Goal: Task Accomplishment & Management: Use online tool/utility

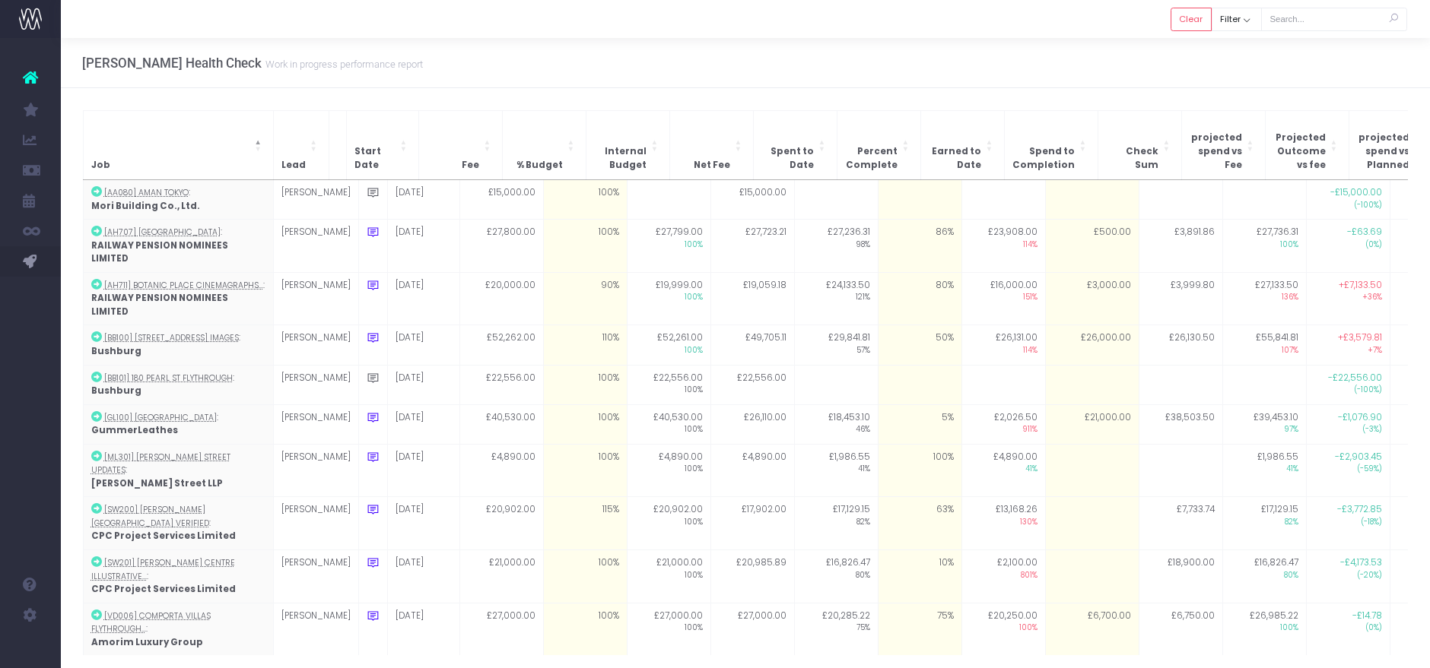
scroll to position [52, 0]
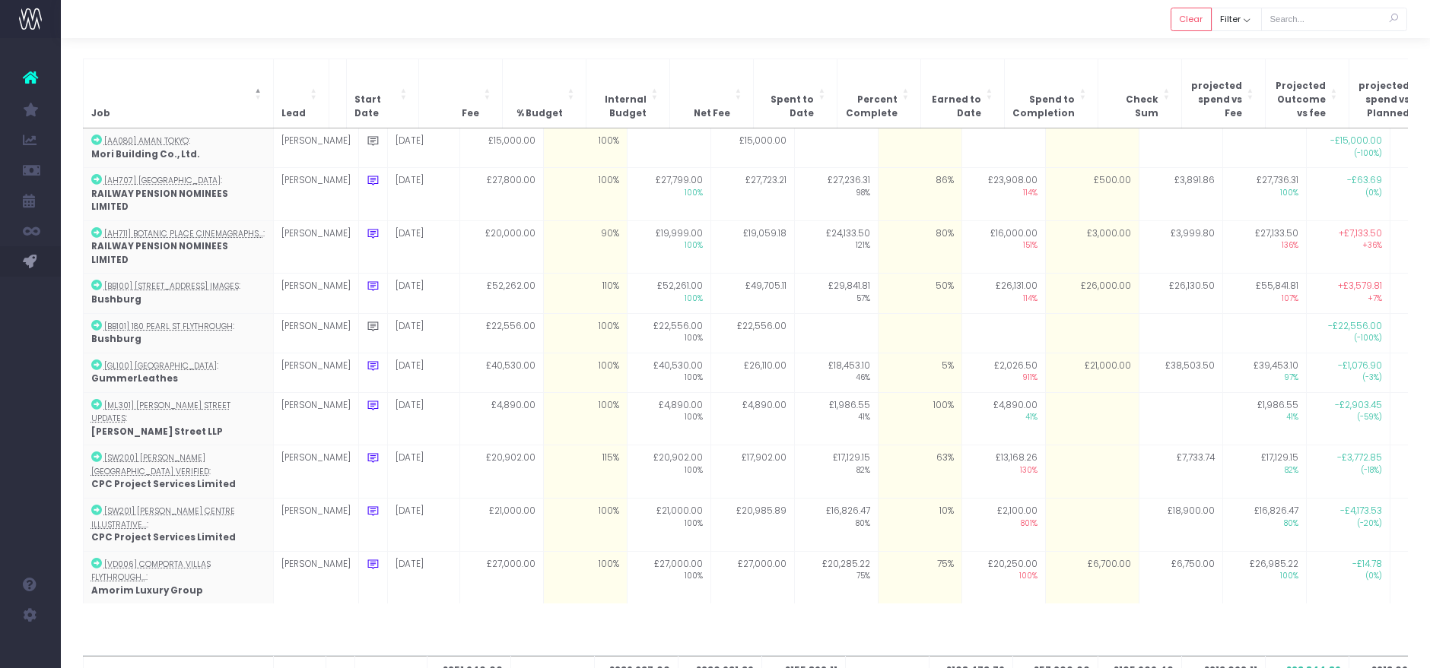
click at [1167, 40] on div "Job Lead Start Date Fee % Budget Internal Budget Net Fee Spent to Date Percent …" at bounding box center [745, 386] width 1369 height 698
click at [1175, 34] on div at bounding box center [745, 19] width 1369 height 38
click at [1183, 26] on button "Clear" at bounding box center [1190, 20] width 41 height 24
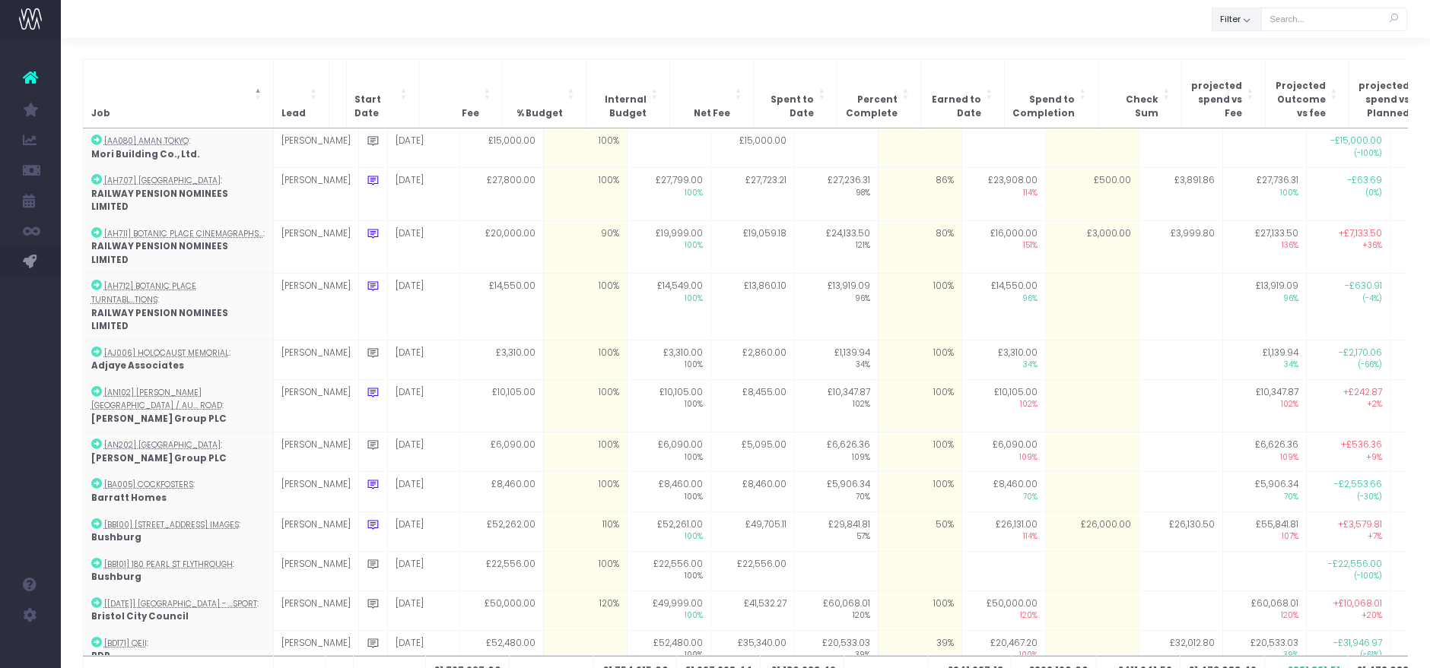
click at [1238, 19] on button "Filter" at bounding box center [1236, 20] width 50 height 24
click at [1236, 50] on span at bounding box center [1234, 53] width 14 height 14
click at [1249, 50] on input "All" at bounding box center [1254, 51] width 10 height 10
checkbox input "false"
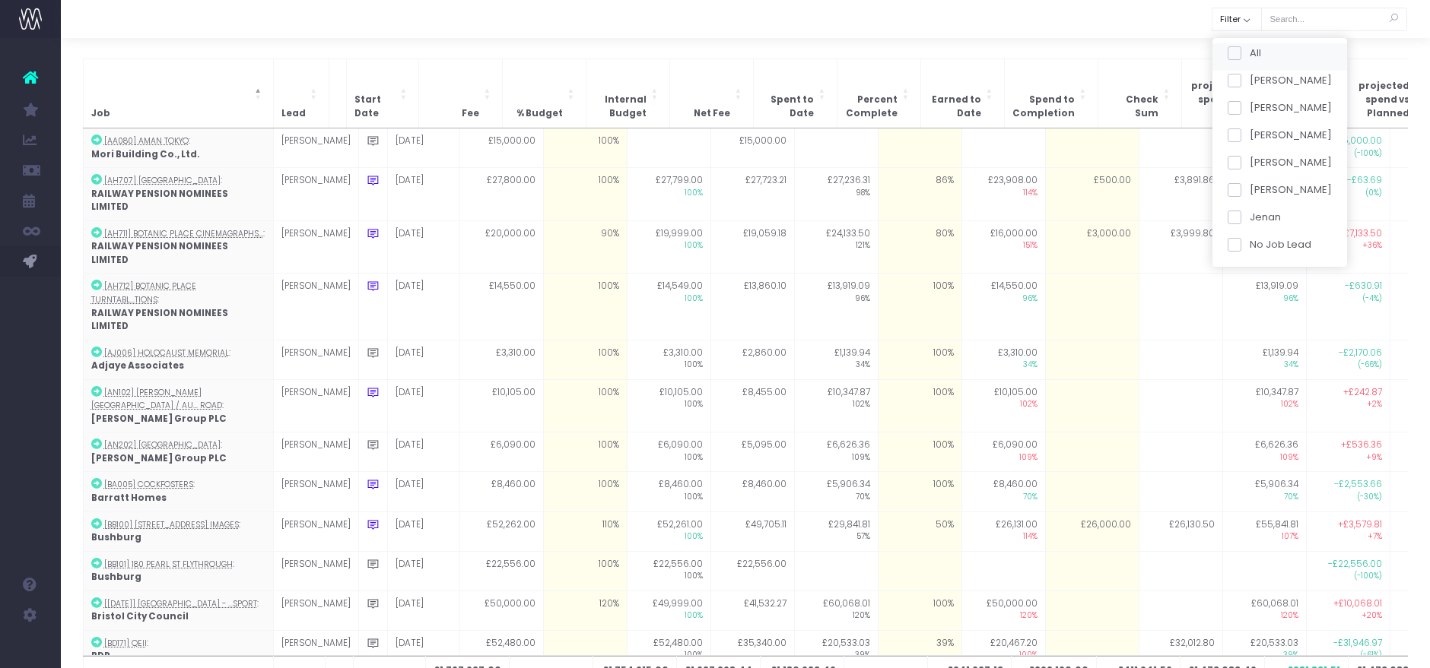
checkbox input "false"
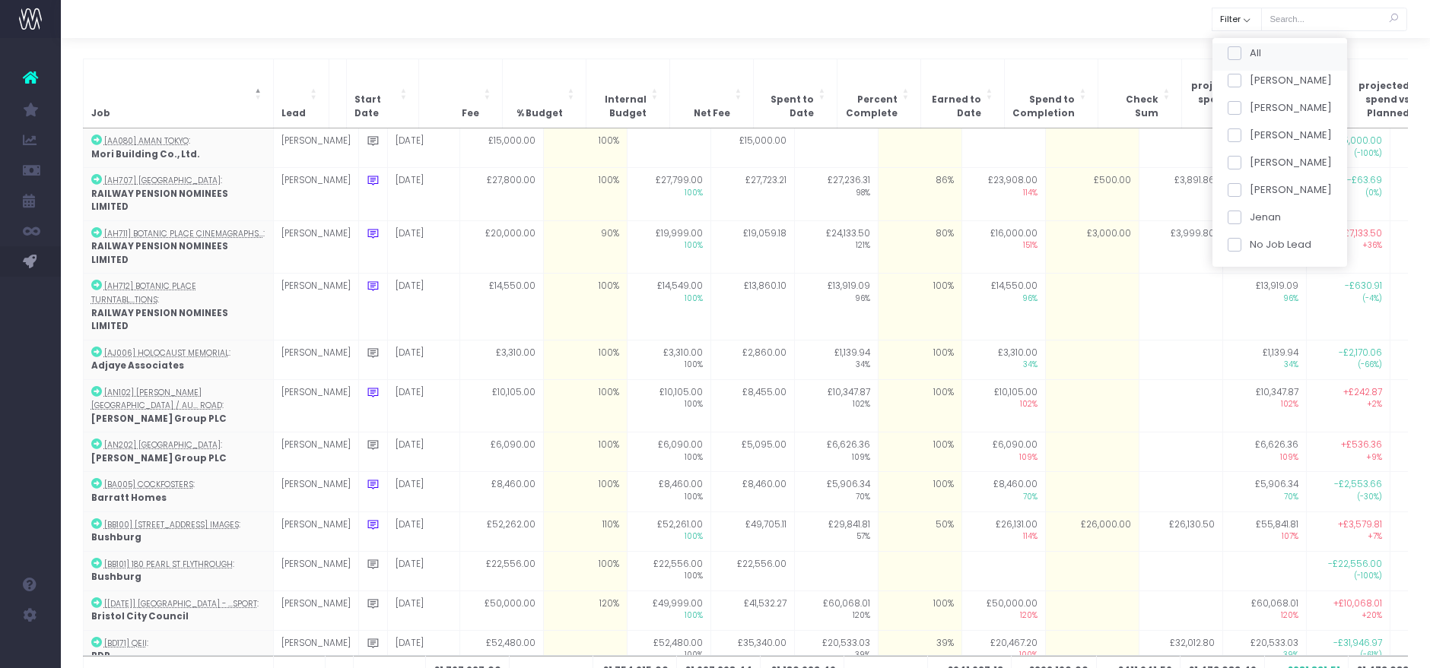
checkbox input "false"
click at [1232, 138] on span at bounding box center [1234, 136] width 14 height 14
click at [1249, 138] on input "[PERSON_NAME]" at bounding box center [1254, 133] width 10 height 10
checkbox input "true"
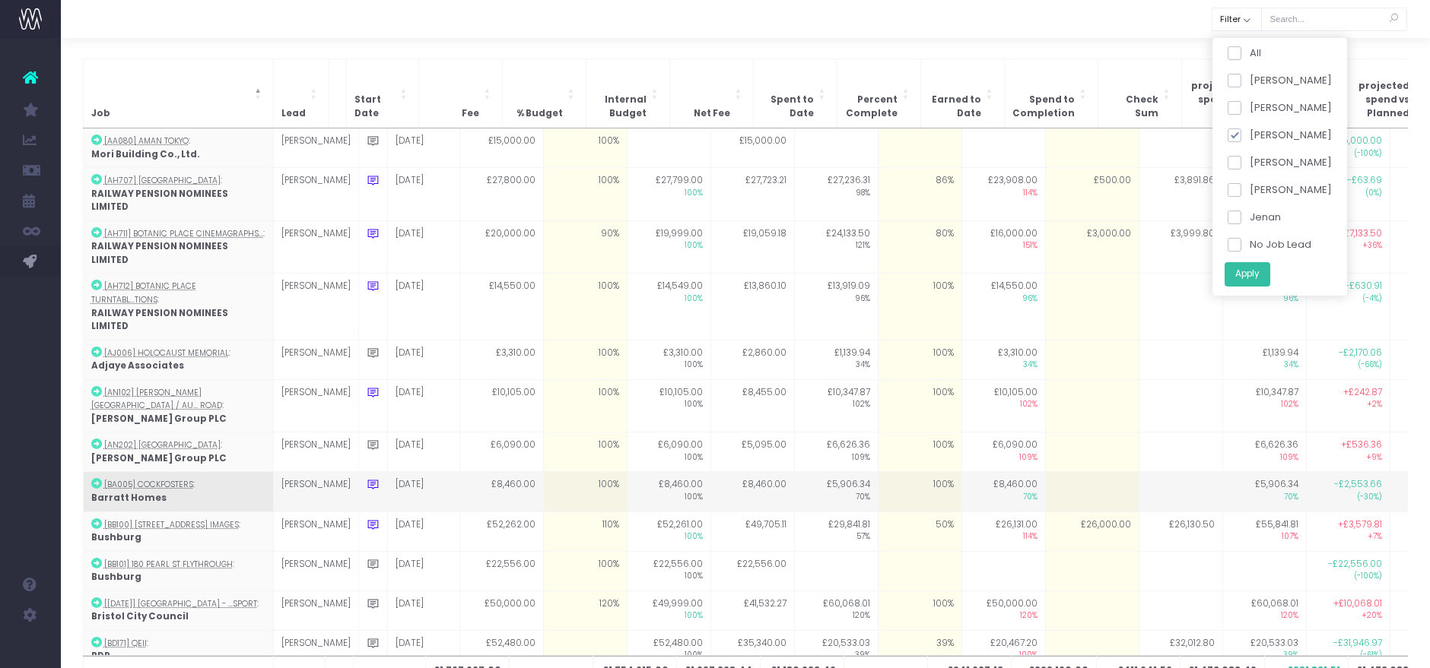
click at [1240, 268] on button "Apply" at bounding box center [1247, 274] width 46 height 25
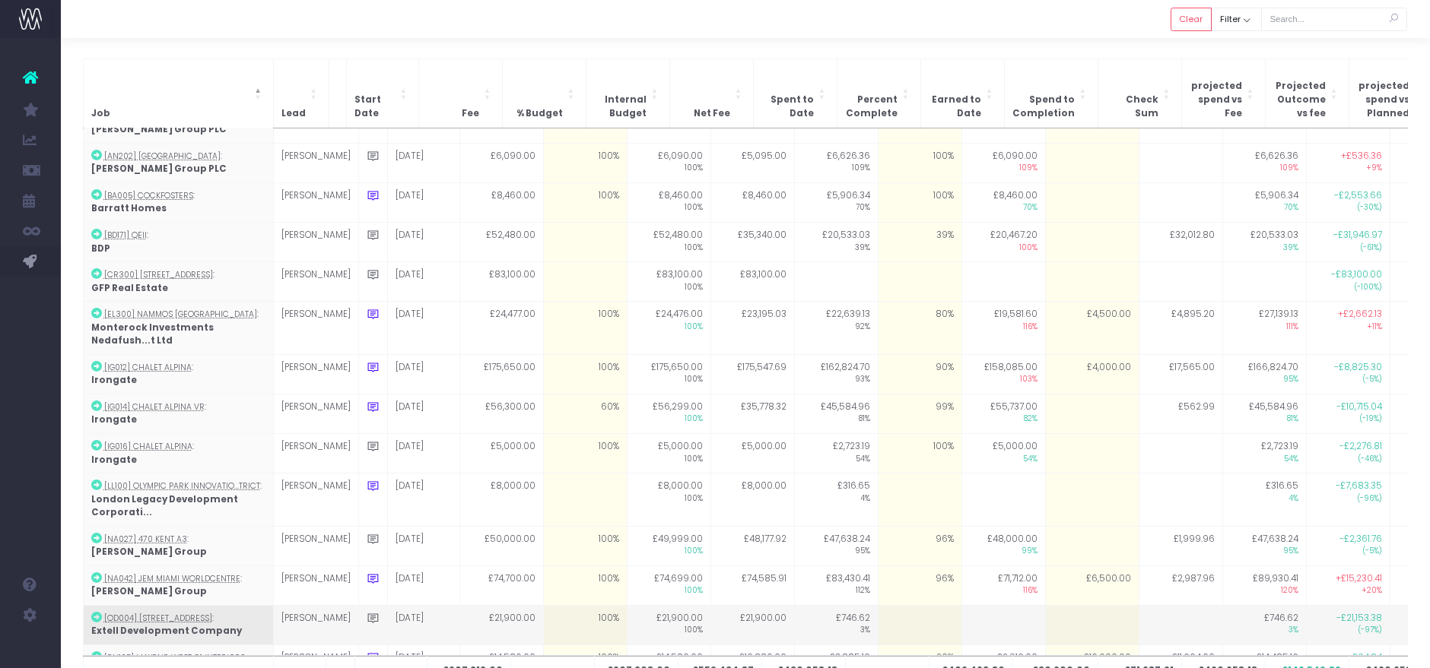
scroll to position [61, 0]
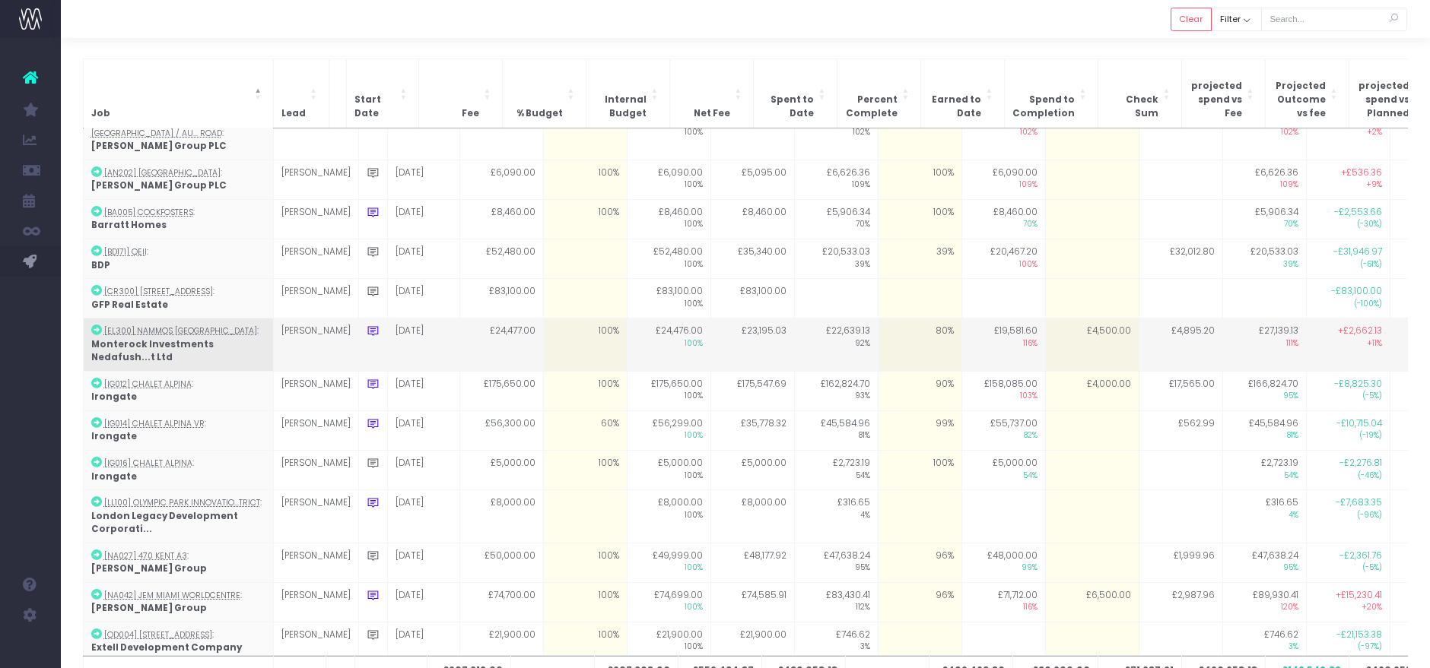
click at [1081, 319] on td "£4,500.00" at bounding box center [1092, 345] width 94 height 53
type input "5750"
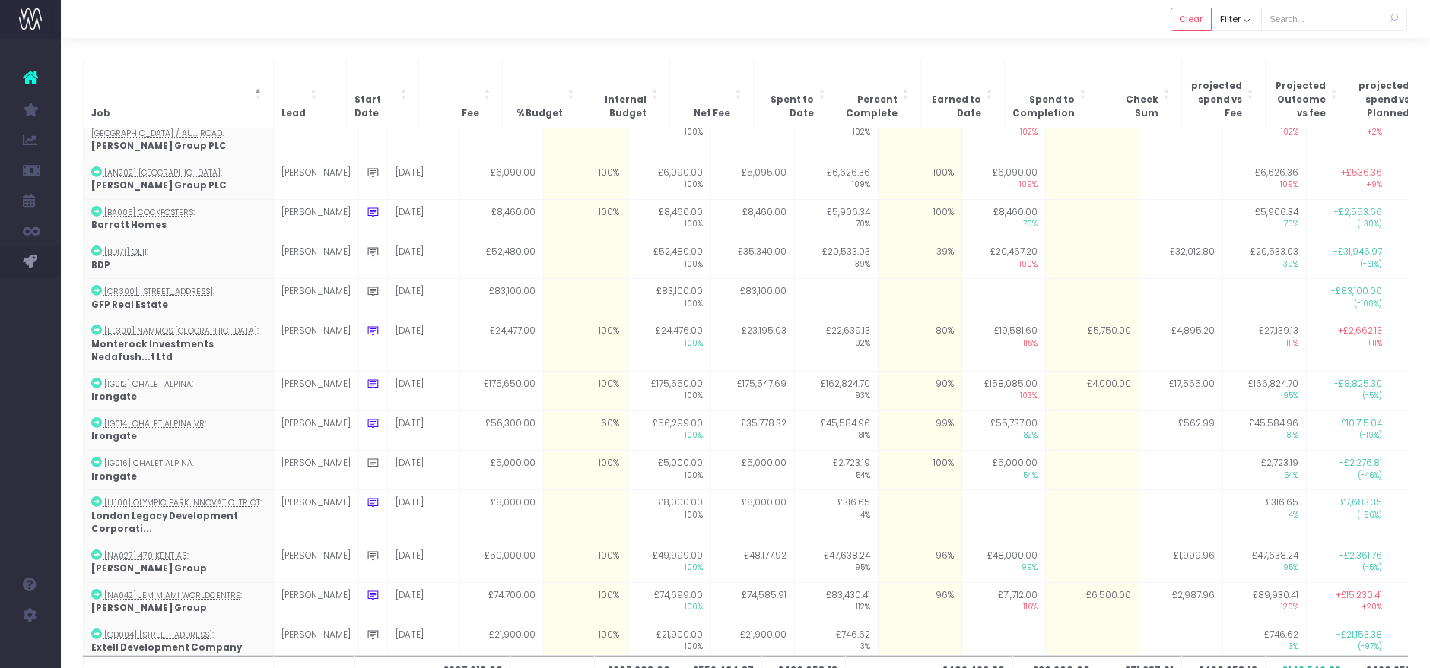
click at [1078, 26] on div at bounding box center [745, 19] width 1369 height 38
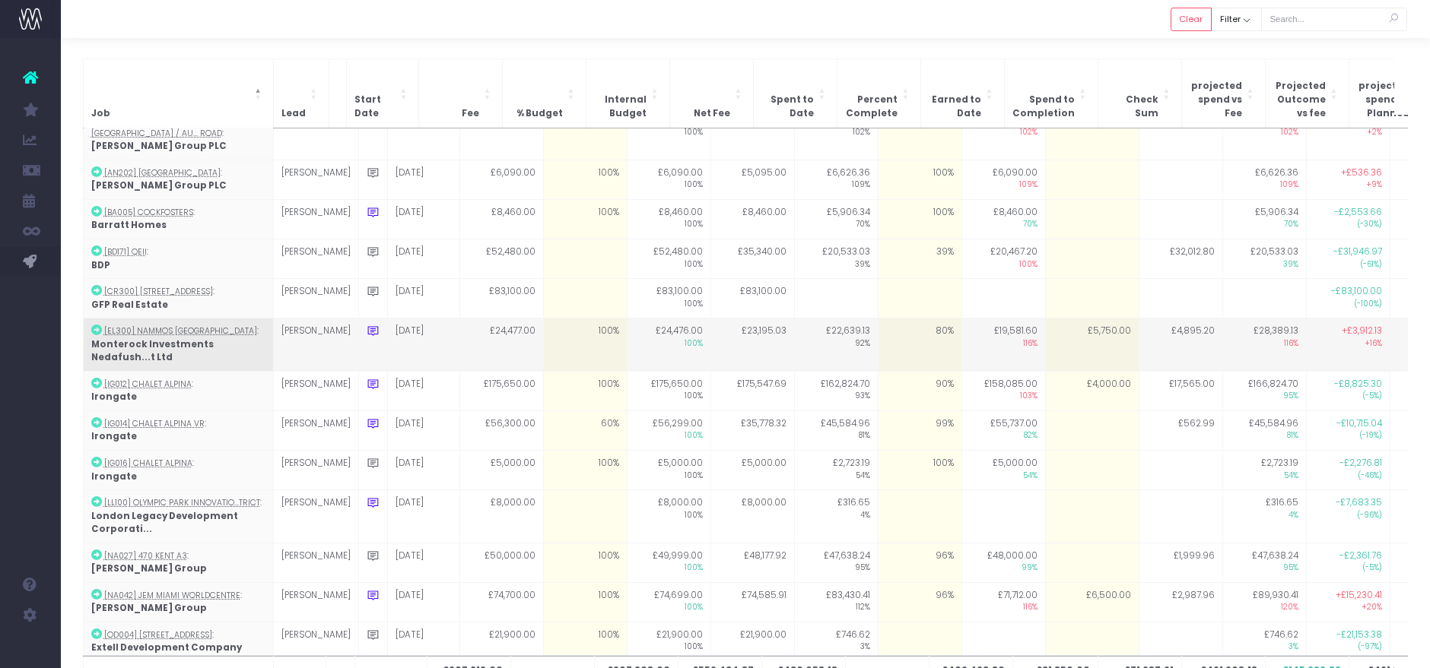
click at [890, 319] on td "80%" at bounding box center [920, 345] width 84 height 53
type input "95"
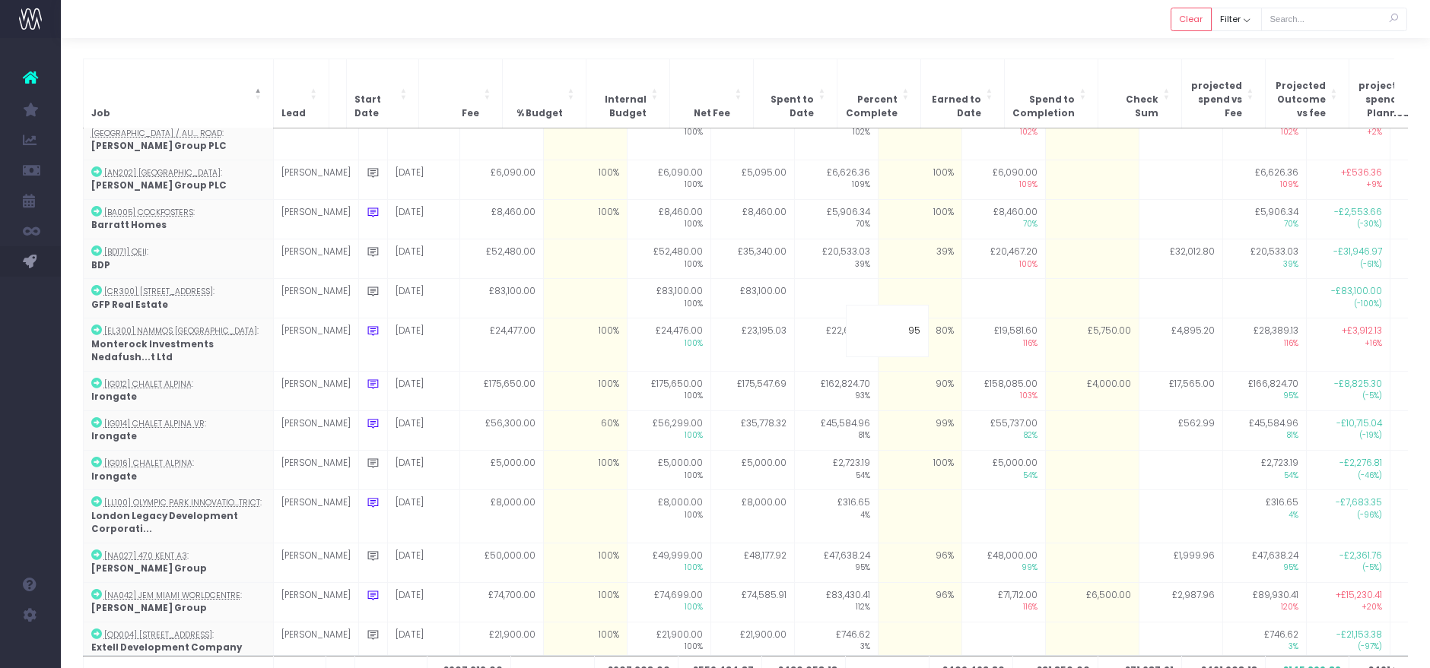
click at [869, 33] on div at bounding box center [745, 19] width 1369 height 38
click at [1209, 14] on button "Clear" at bounding box center [1190, 20] width 41 height 24
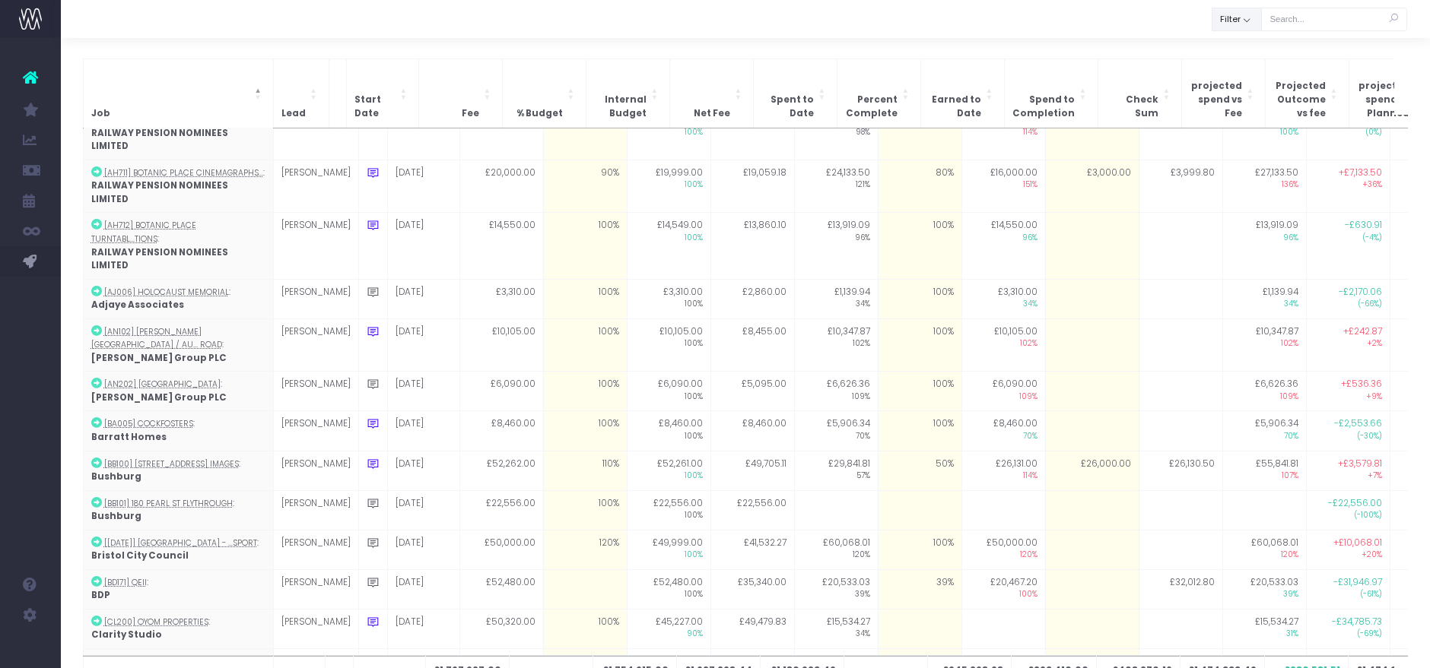
click at [1236, 21] on button "Filter" at bounding box center [1236, 20] width 50 height 24
click at [1235, 49] on span at bounding box center [1234, 53] width 14 height 14
click at [1249, 49] on input "All" at bounding box center [1254, 51] width 10 height 10
checkbox input "false"
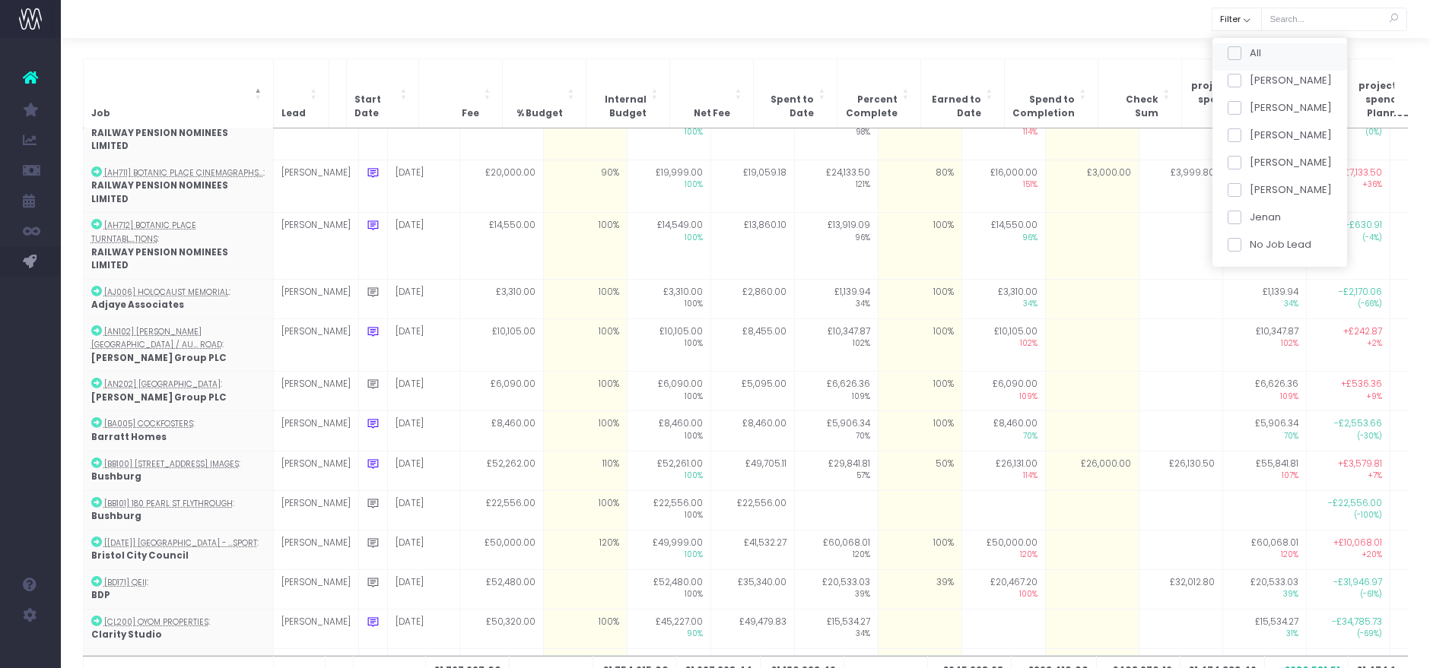
checkbox input "false"
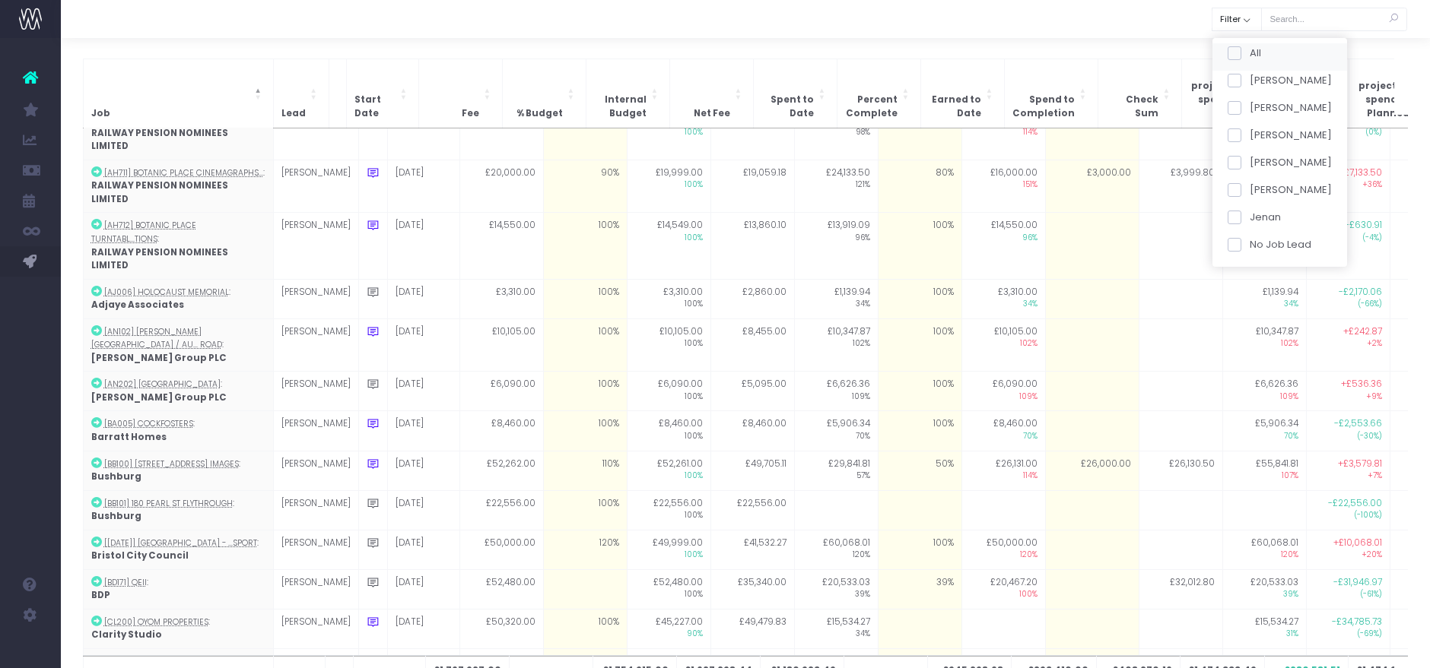
checkbox input "false"
click at [1235, 106] on span at bounding box center [1234, 108] width 14 height 14
click at [1249, 106] on input "[PERSON_NAME]" at bounding box center [1254, 105] width 10 height 10
checkbox input "true"
click at [1247, 271] on button "Apply" at bounding box center [1247, 274] width 46 height 25
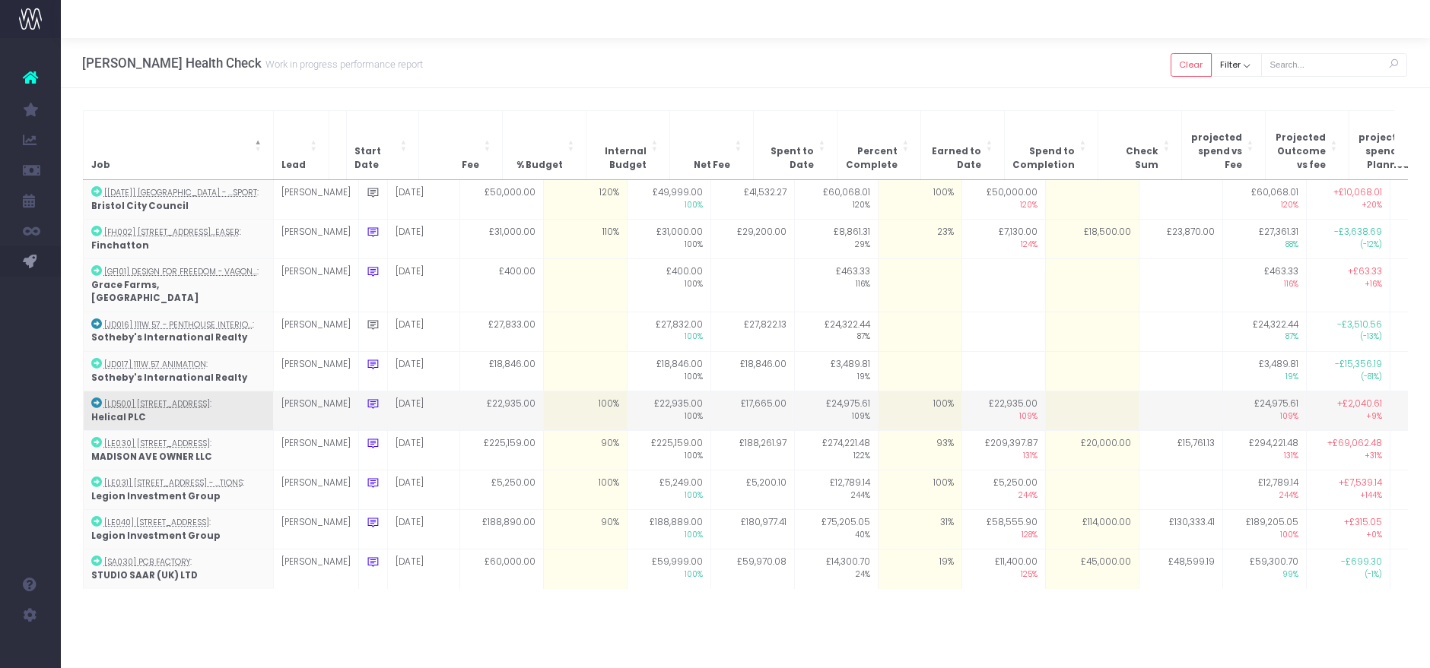
scroll to position [52, 0]
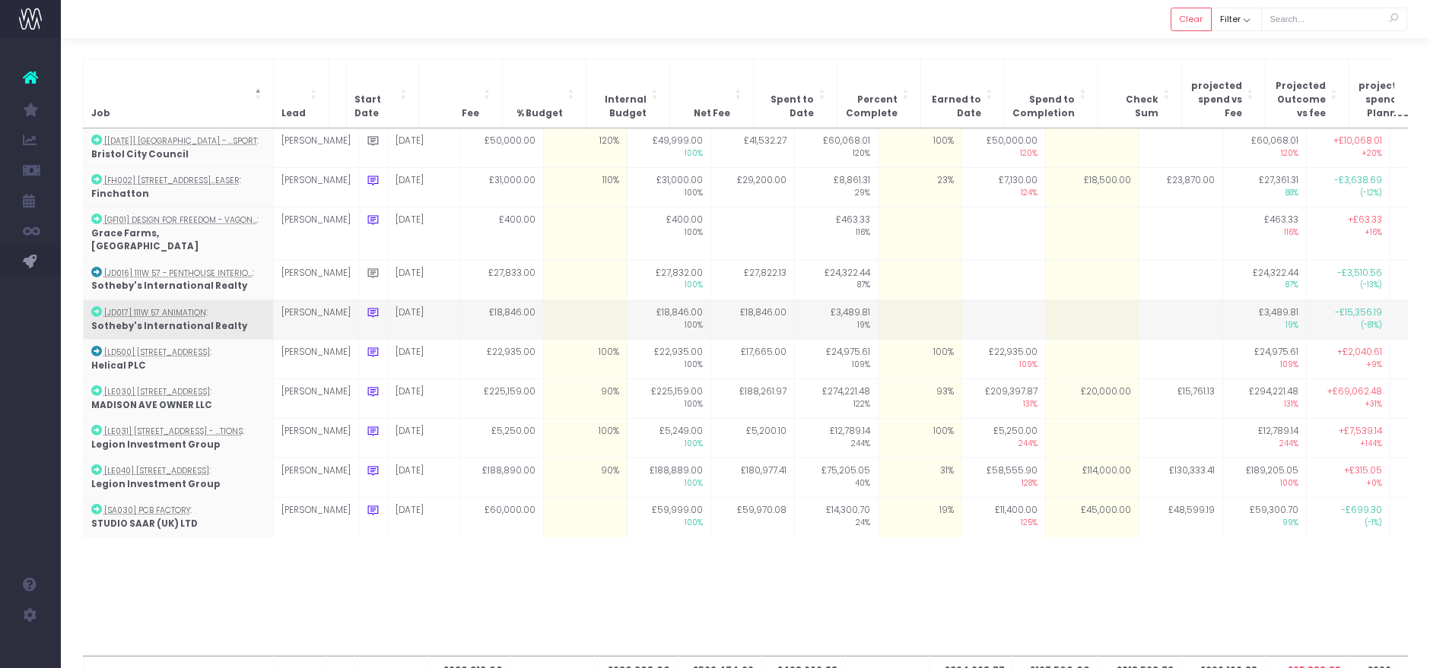
click at [565, 300] on td at bounding box center [585, 320] width 84 height 40
type input "100"
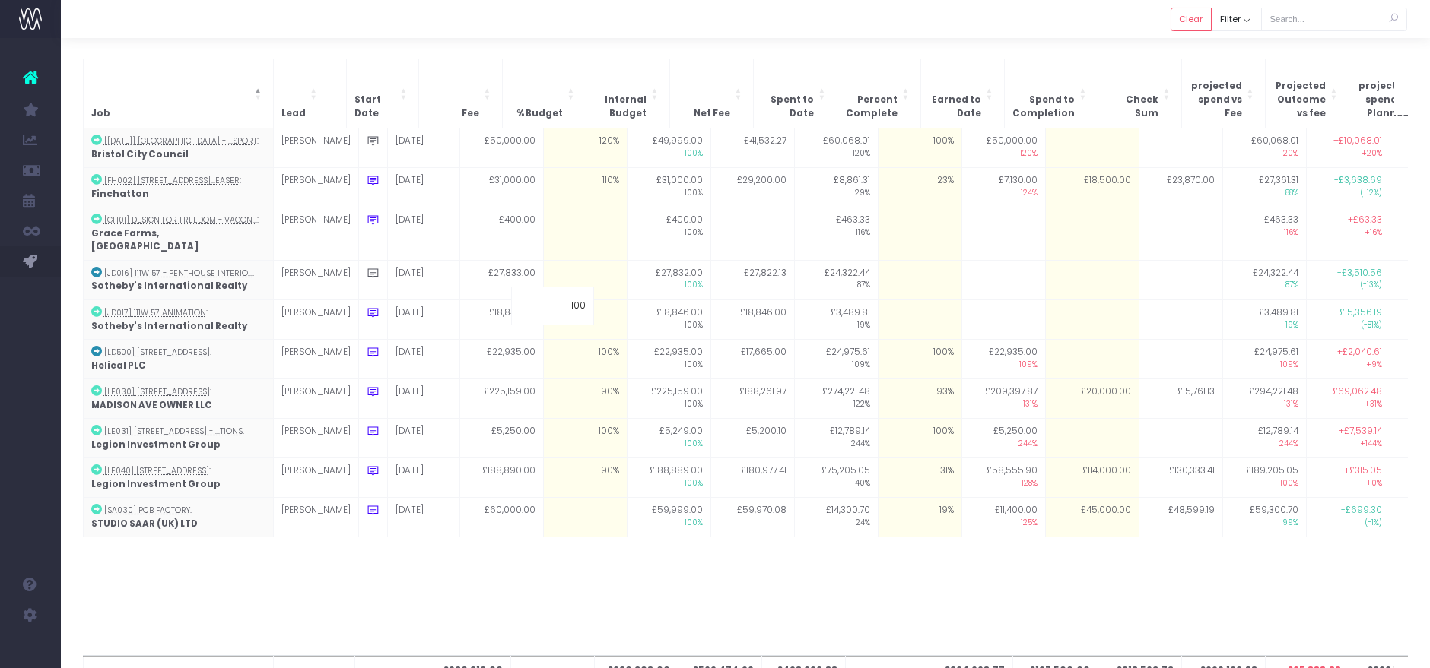
click at [814, 30] on div at bounding box center [745, 19] width 1369 height 38
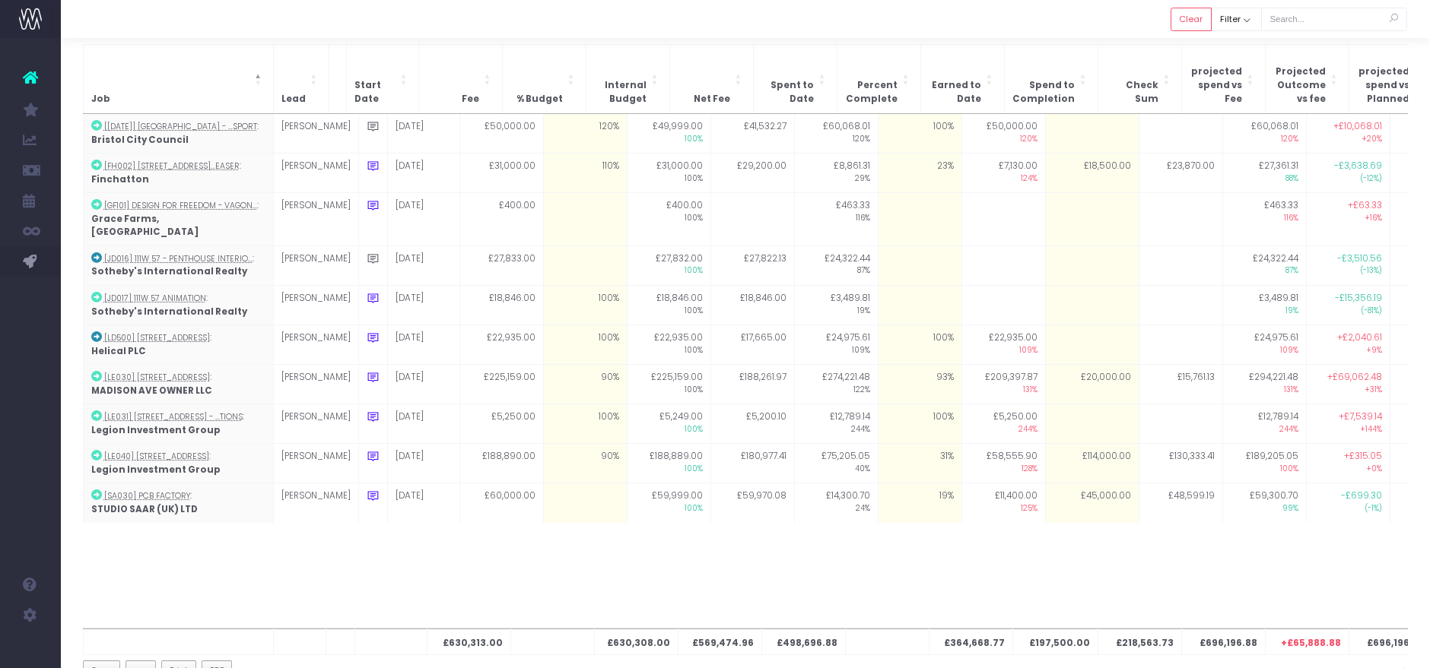
scroll to position [37, 0]
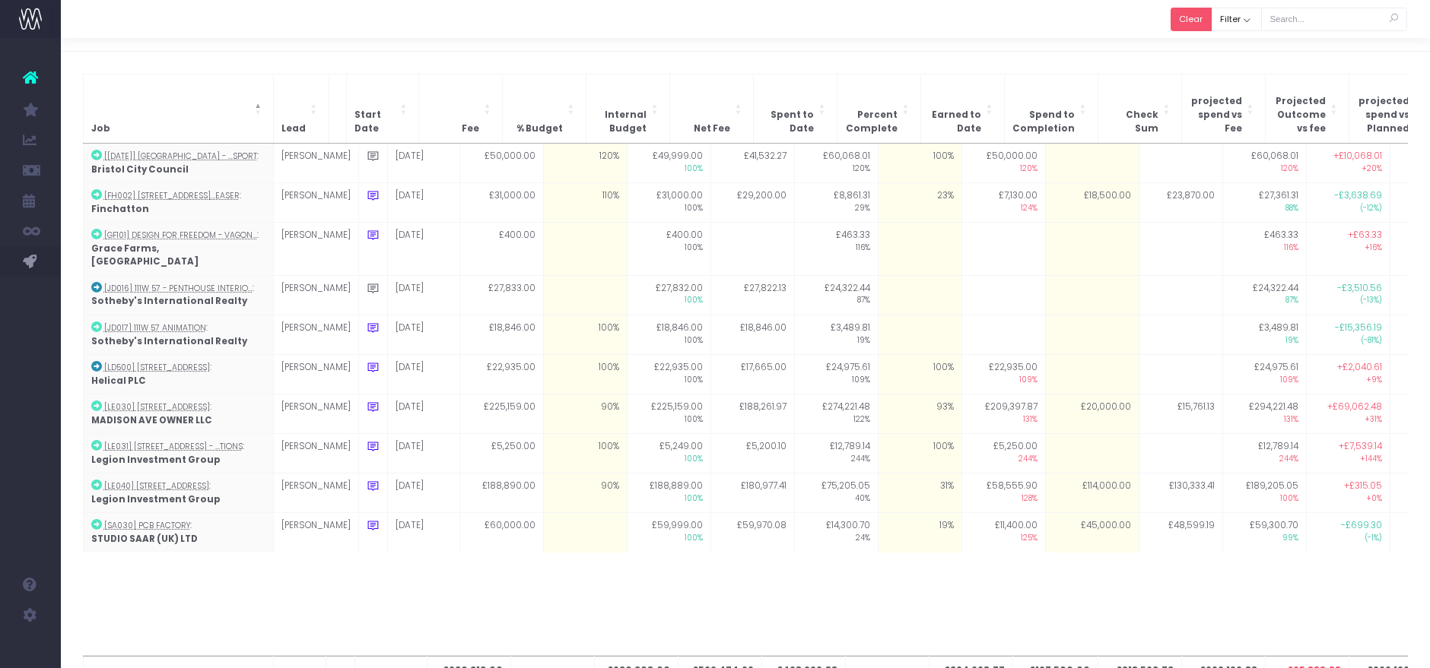
click at [1196, 24] on button "Clear" at bounding box center [1190, 20] width 41 height 24
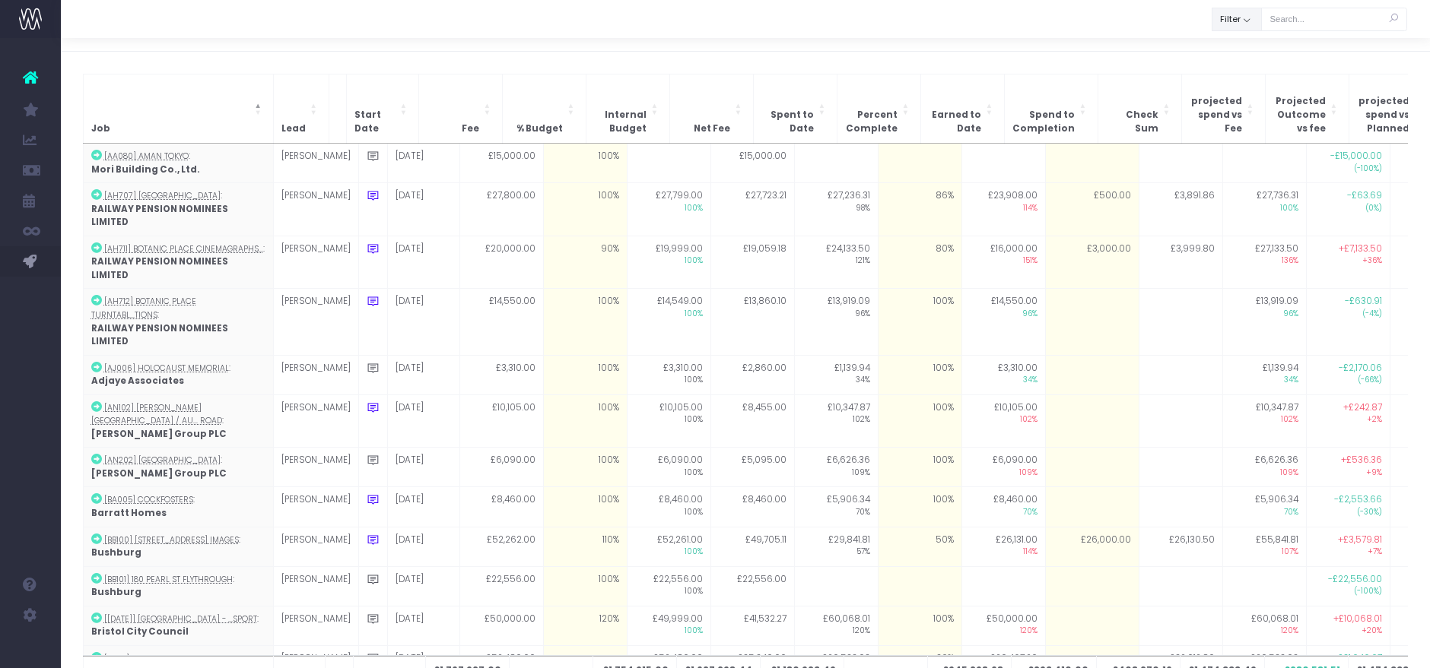
click at [1220, 26] on button "Filter" at bounding box center [1236, 20] width 50 height 24
click at [1224, 51] on div "All" at bounding box center [1279, 56] width 135 height 27
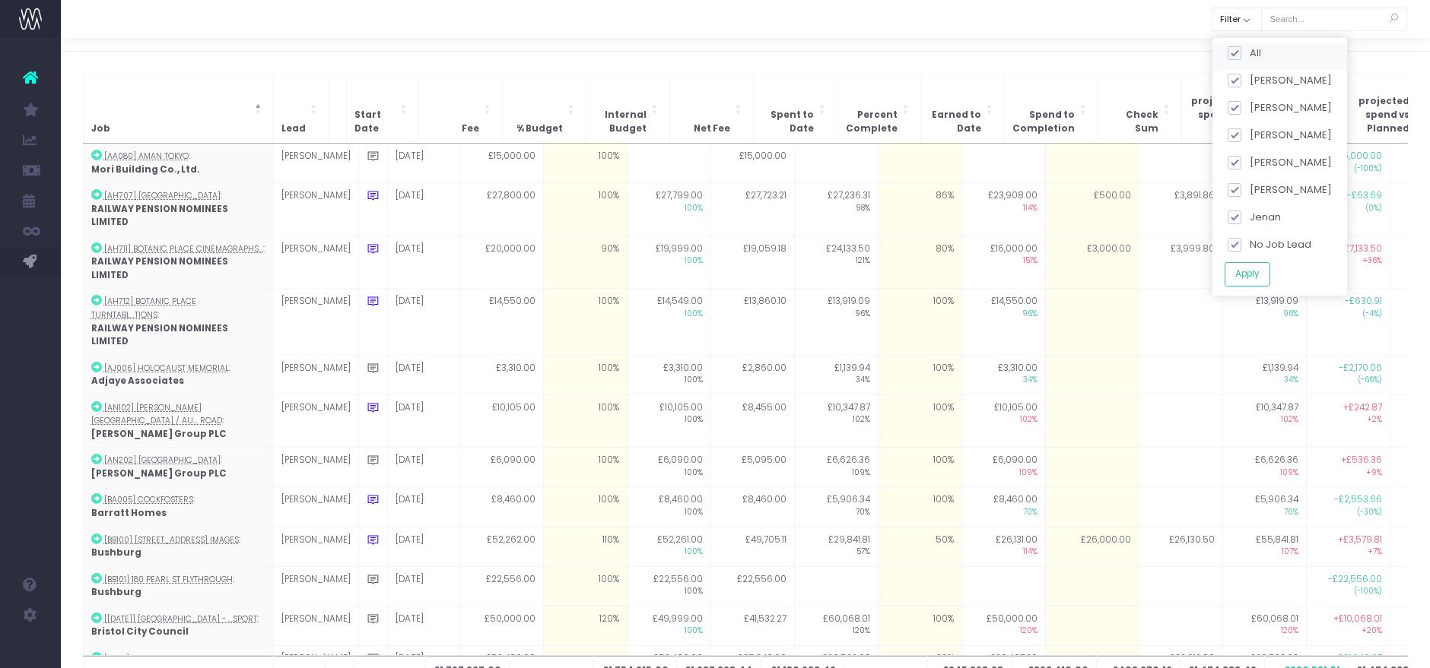
click at [1240, 53] on span at bounding box center [1234, 53] width 14 height 14
click at [1249, 53] on input "All" at bounding box center [1254, 51] width 10 height 10
checkbox input "false"
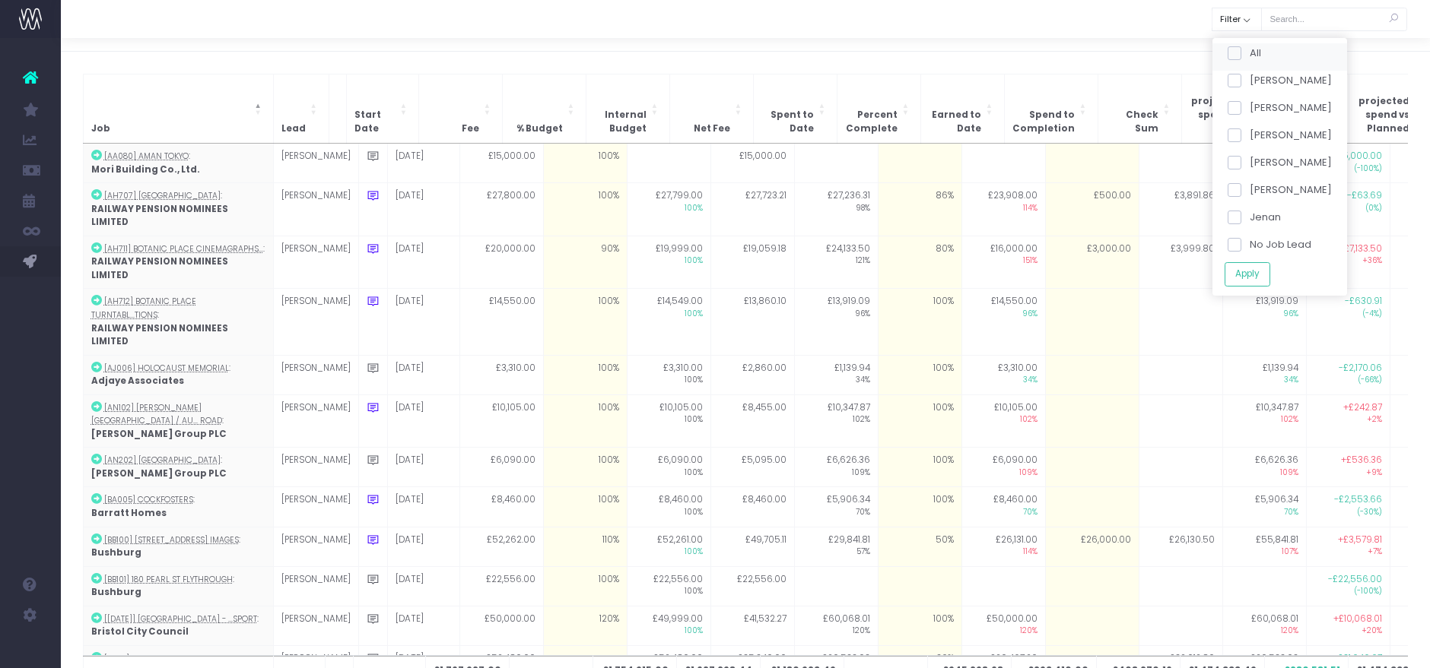
checkbox input "false"
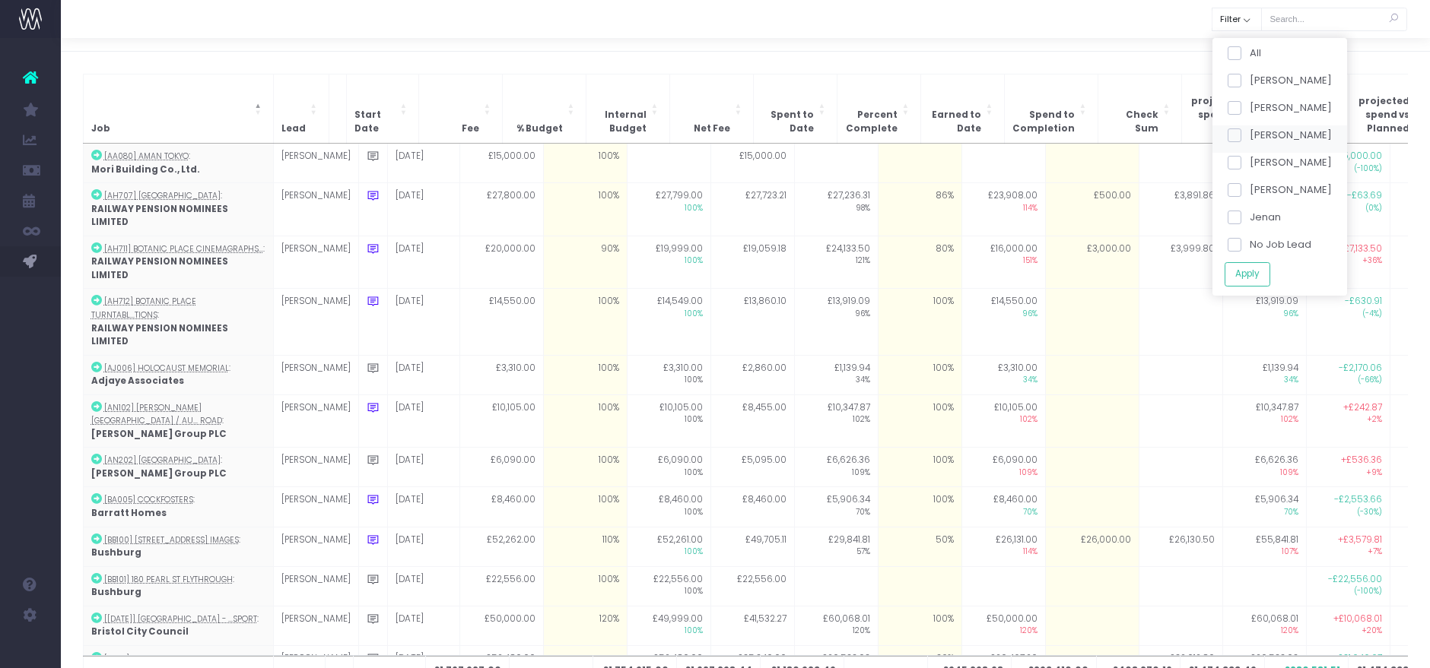
click at [1227, 131] on span at bounding box center [1234, 136] width 14 height 14
click at [1249, 131] on input "[PERSON_NAME]" at bounding box center [1254, 133] width 10 height 10
checkbox input "true"
click at [1243, 277] on button "Apply" at bounding box center [1247, 274] width 46 height 25
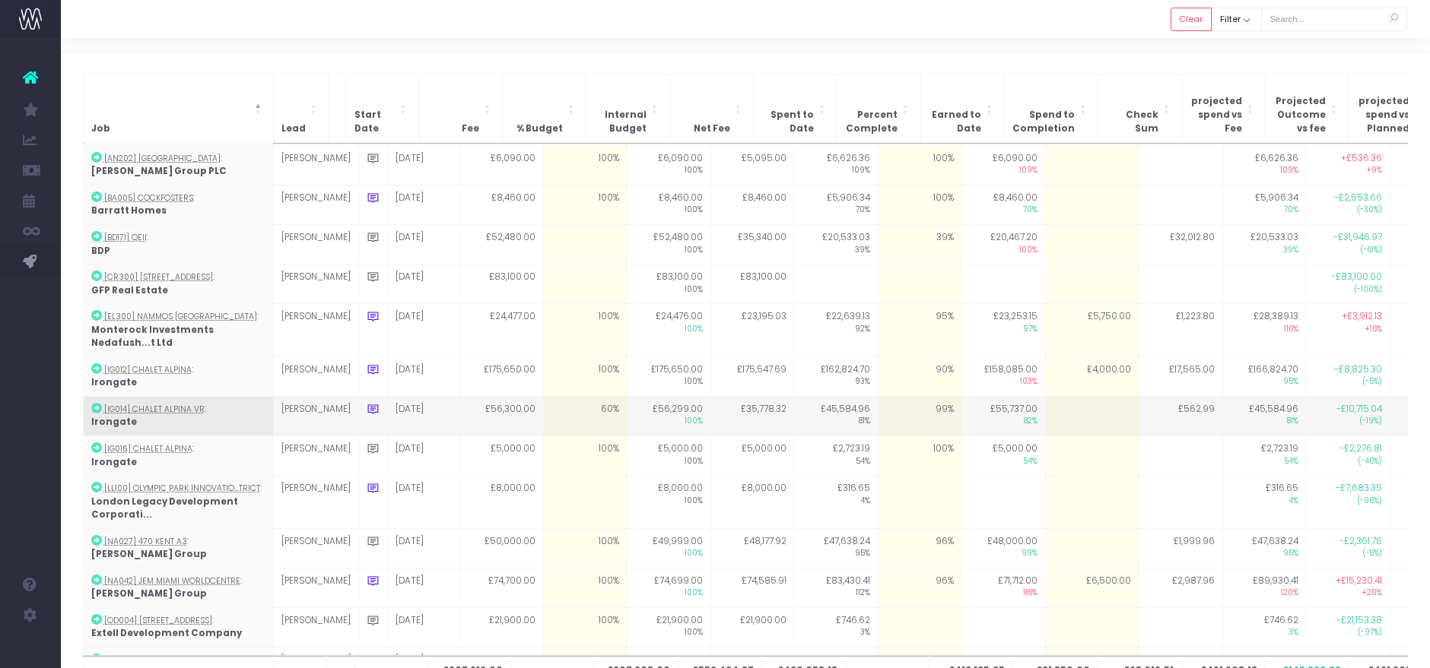
scroll to position [75, 0]
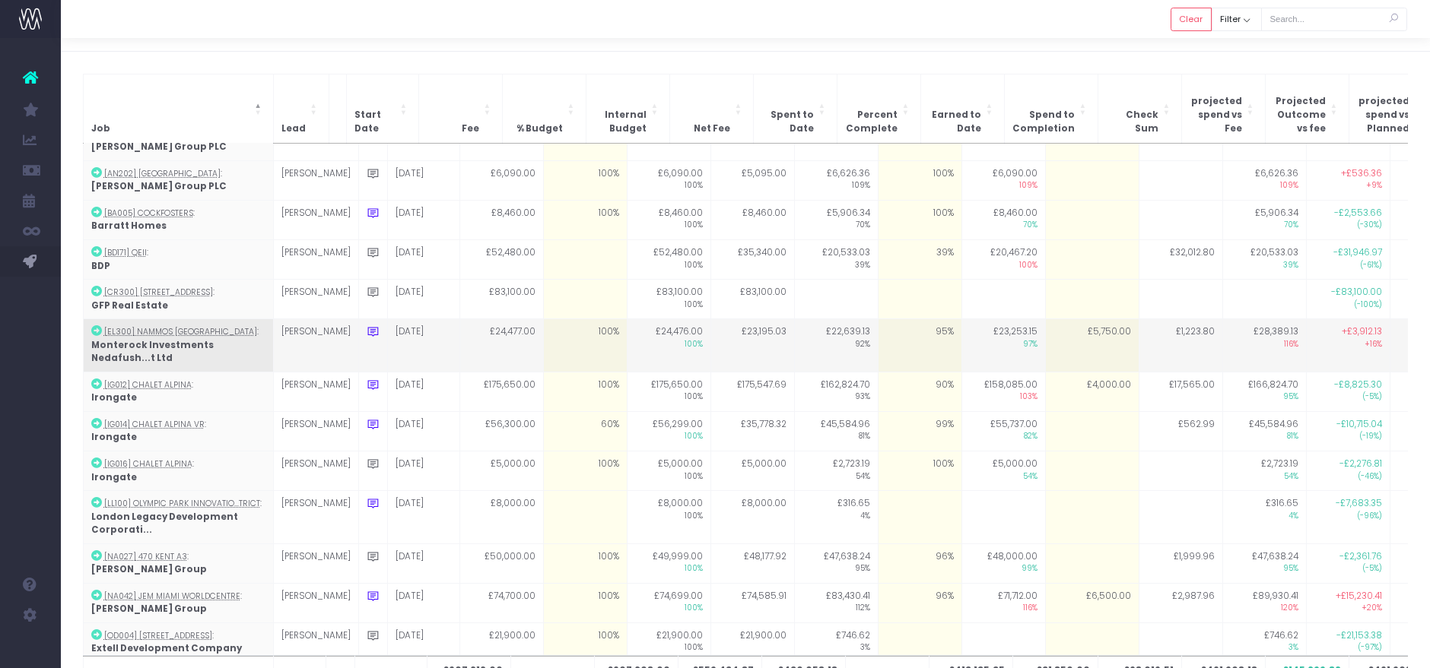
click at [892, 320] on td "95%" at bounding box center [920, 345] width 84 height 53
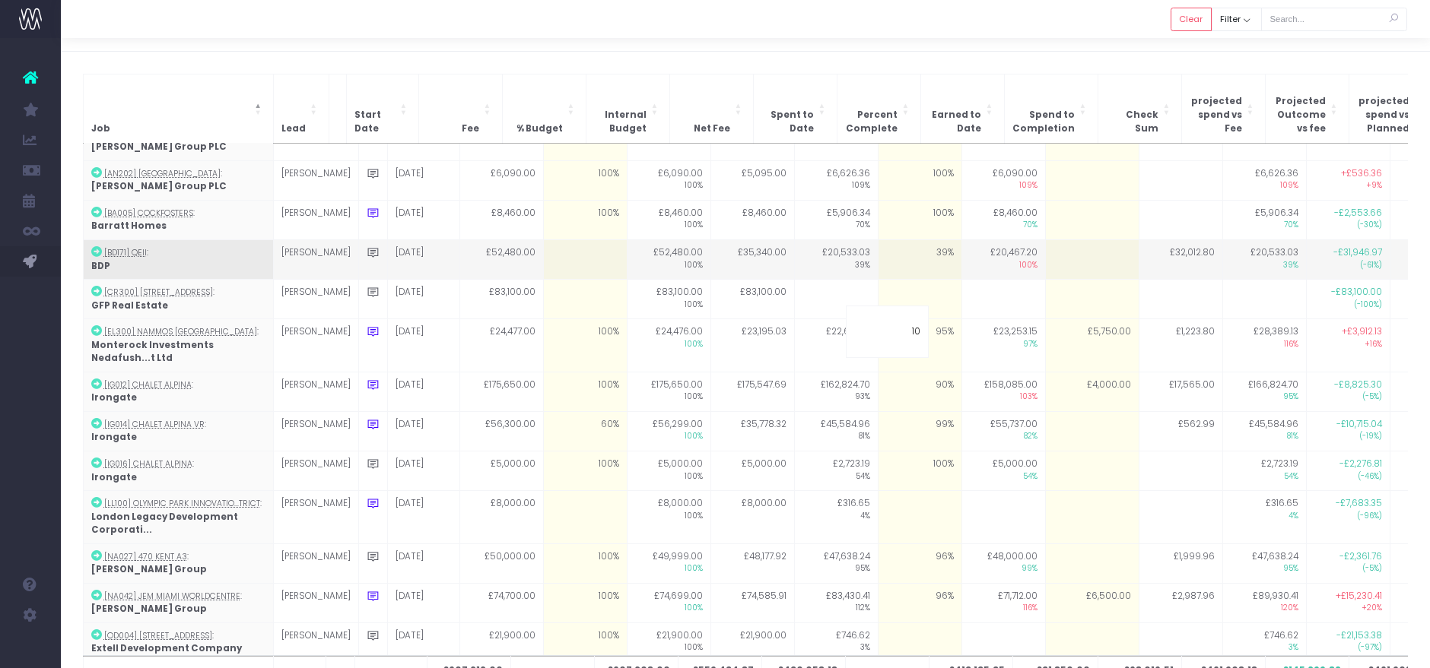
type input "100"
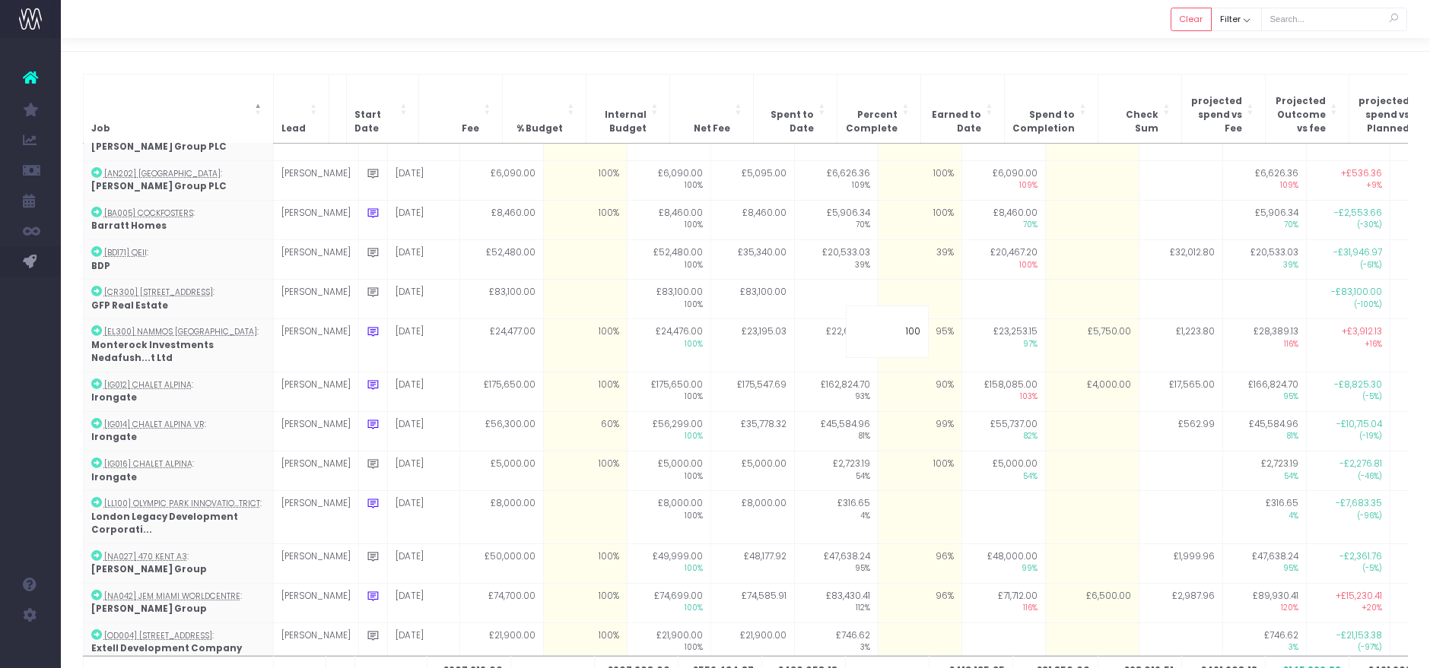
click at [1028, 6] on div at bounding box center [745, 19] width 1369 height 38
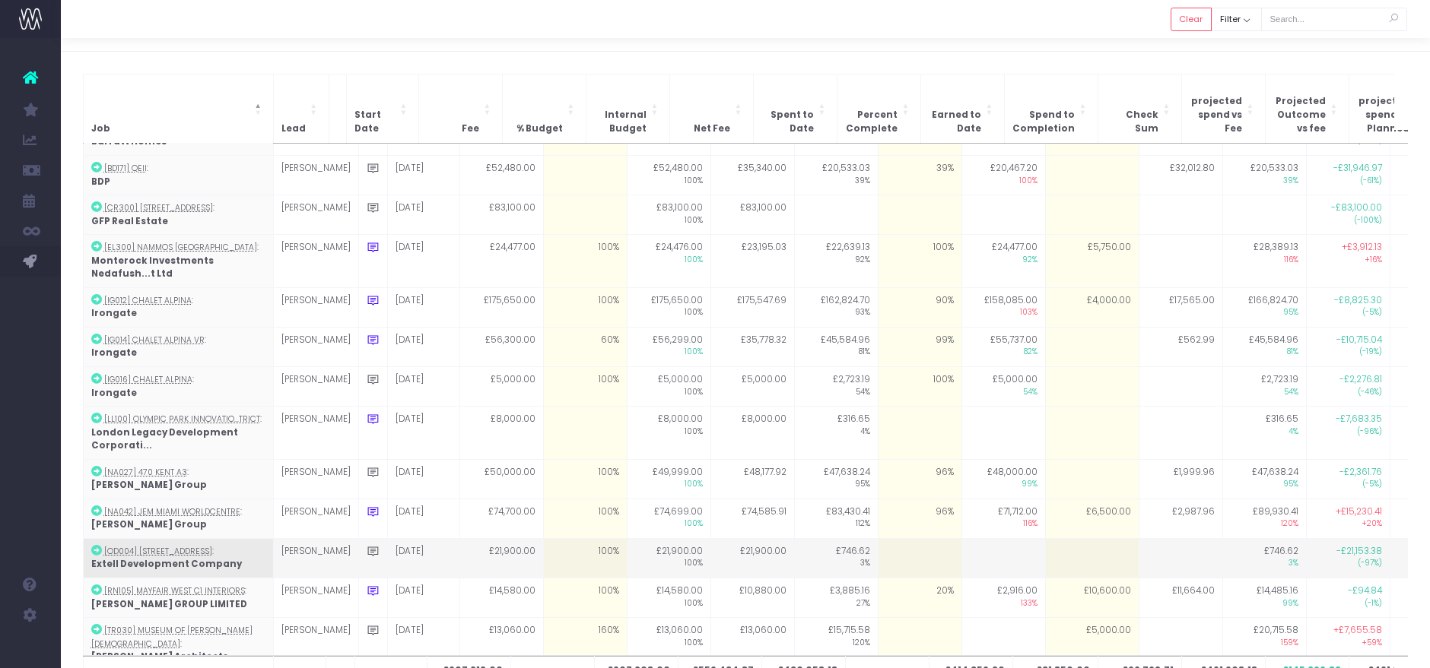
scroll to position [0, 0]
